Goal: Check status

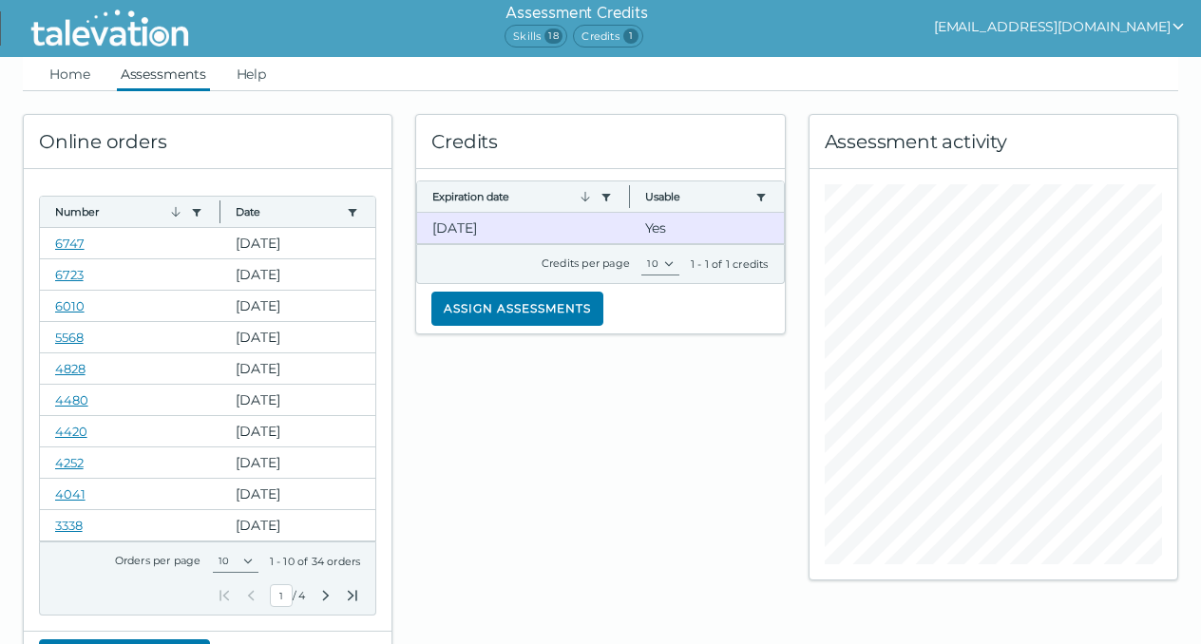
click at [164, 78] on link "Assessments" at bounding box center [163, 74] width 93 height 34
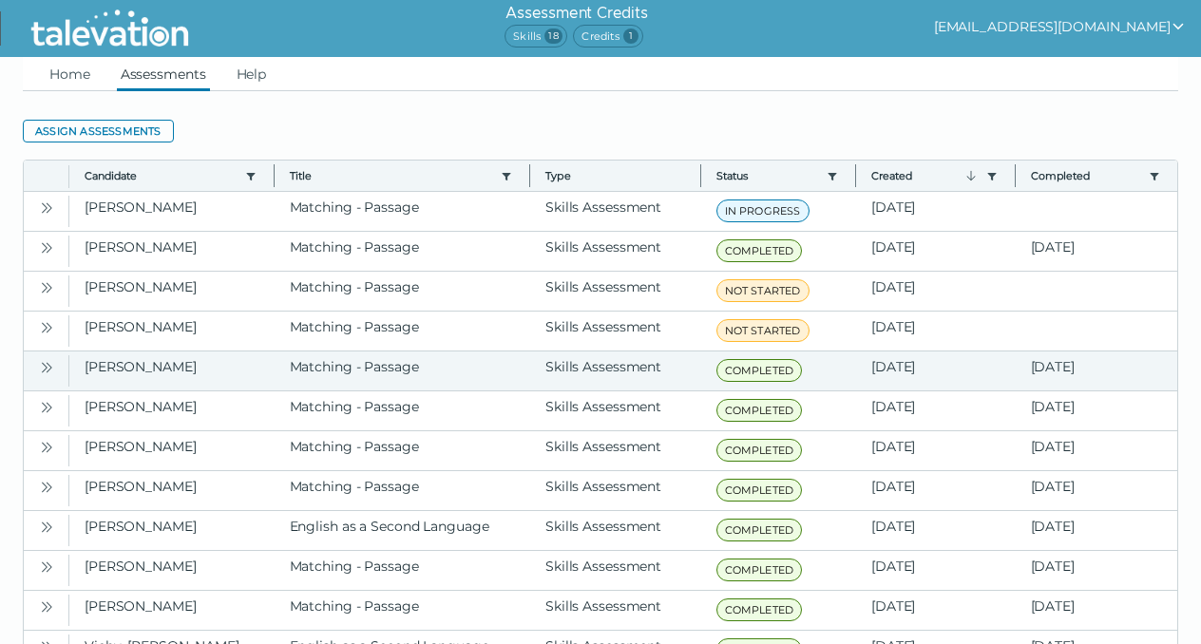
click at [44, 368] on icon "Open" at bounding box center [46, 367] width 15 height 15
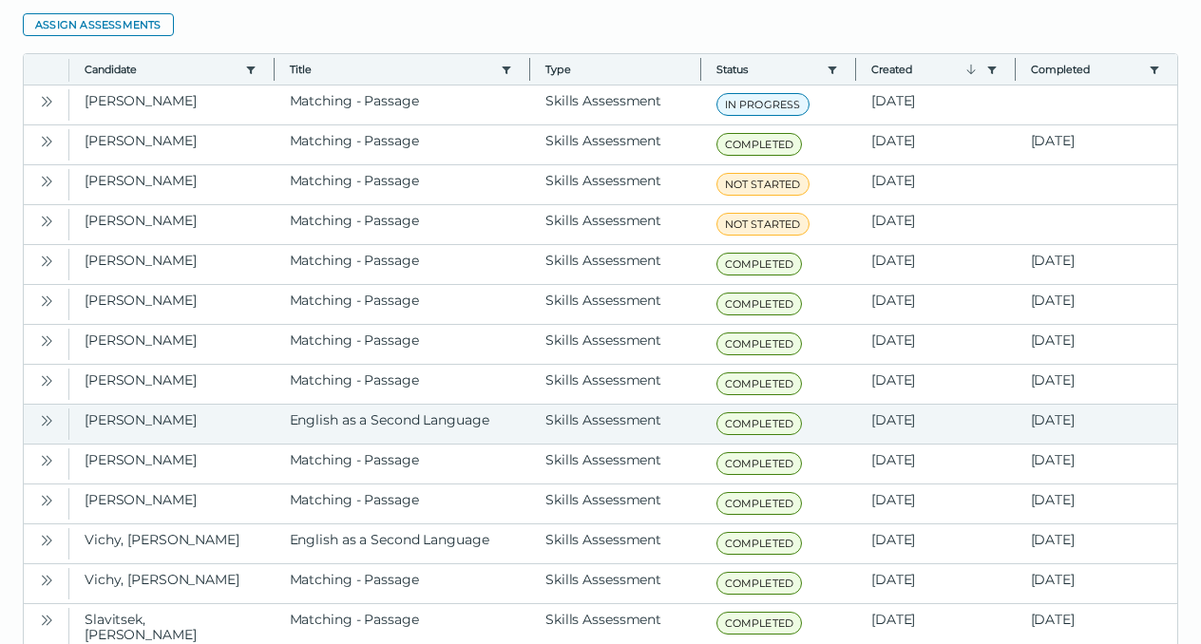
scroll to position [80, 0]
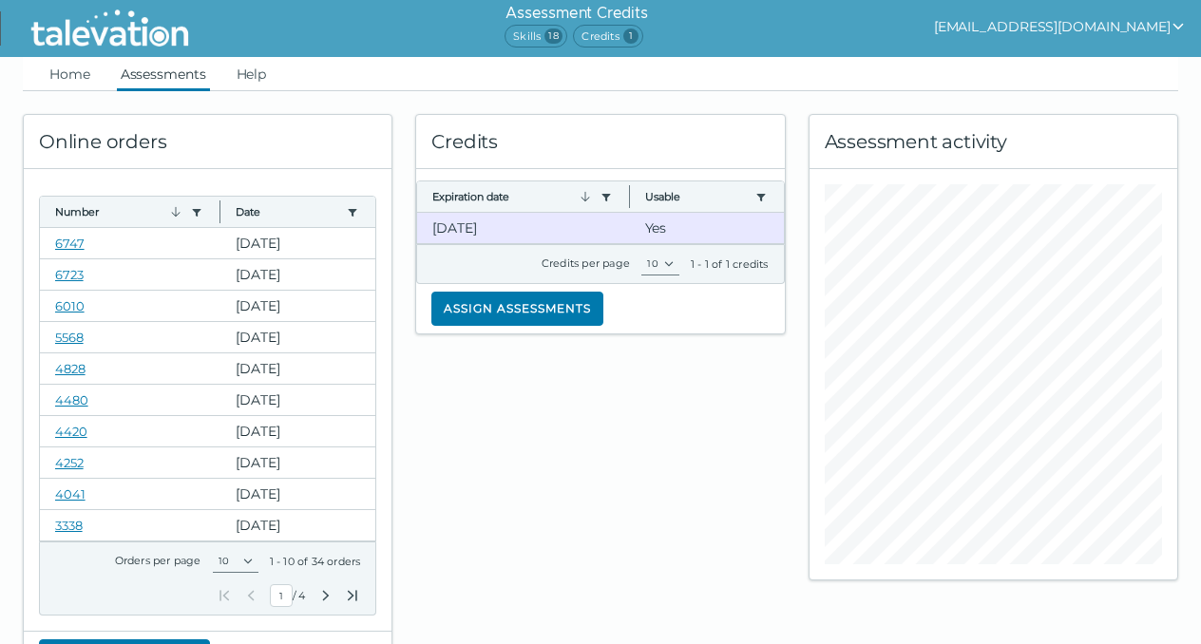
click at [173, 78] on link "Assessments" at bounding box center [163, 74] width 93 height 34
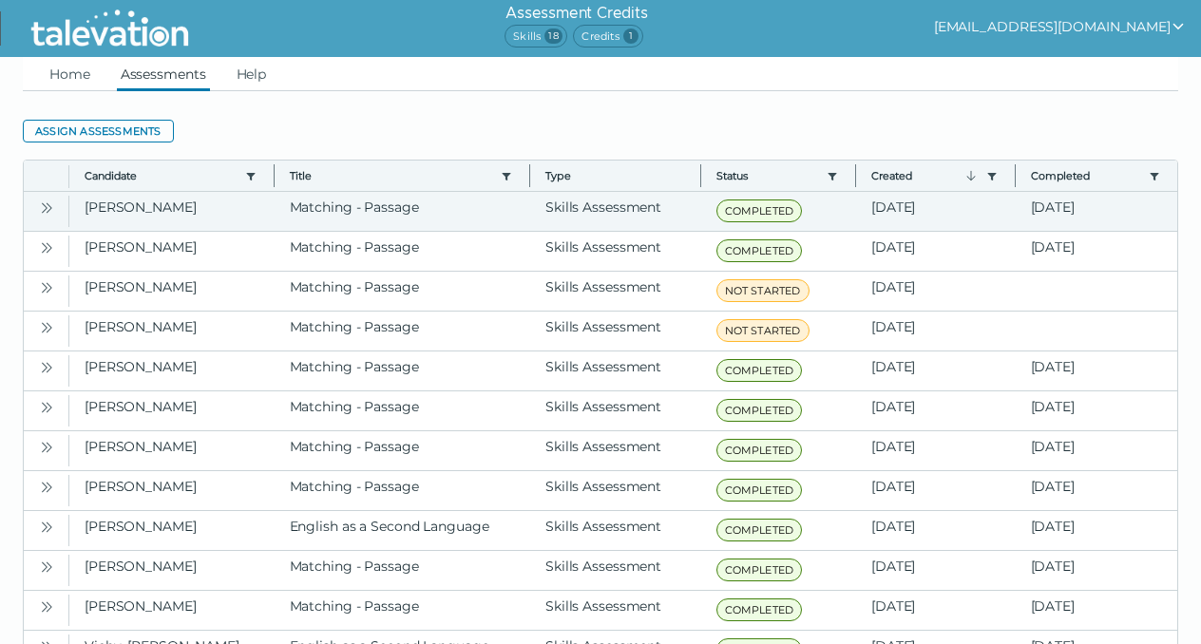
click at [48, 208] on icon "Open" at bounding box center [46, 207] width 15 height 15
